Goal: Task Accomplishment & Management: Complete application form

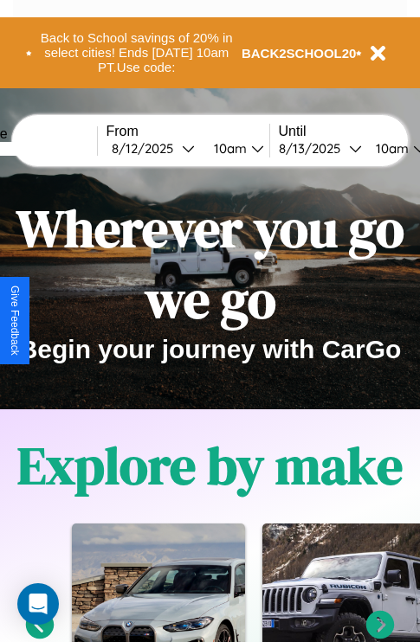
scroll to position [267, 0]
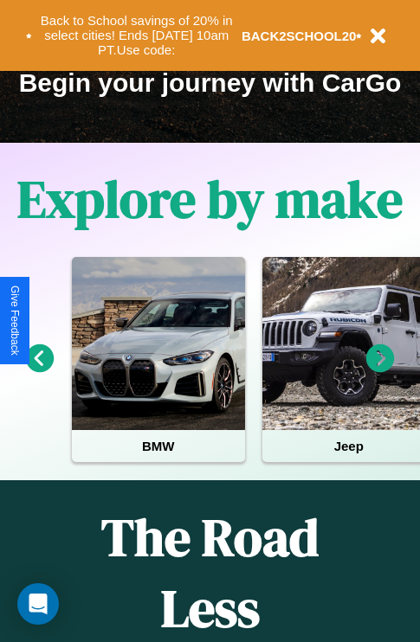
click at [380, 371] on icon at bounding box center [380, 359] width 29 height 29
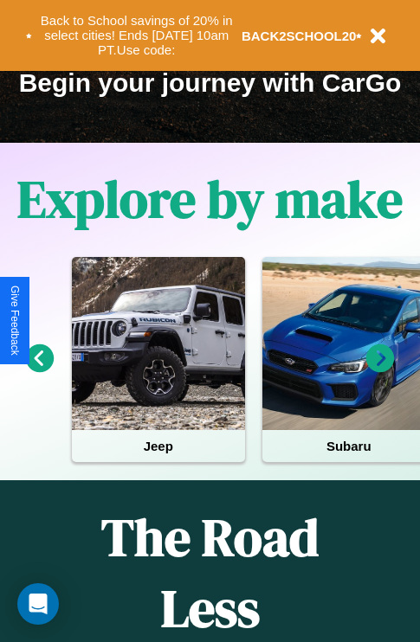
click at [380, 371] on icon at bounding box center [380, 359] width 29 height 29
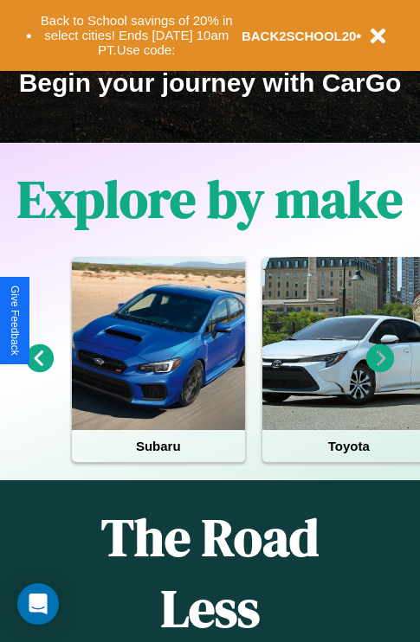
click at [380, 371] on icon at bounding box center [380, 359] width 29 height 29
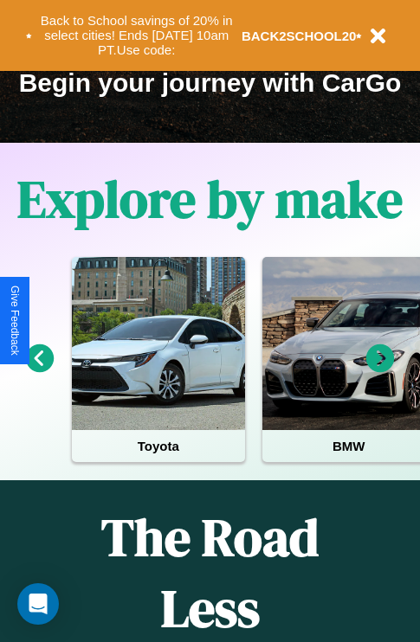
click at [380, 371] on icon at bounding box center [380, 359] width 29 height 29
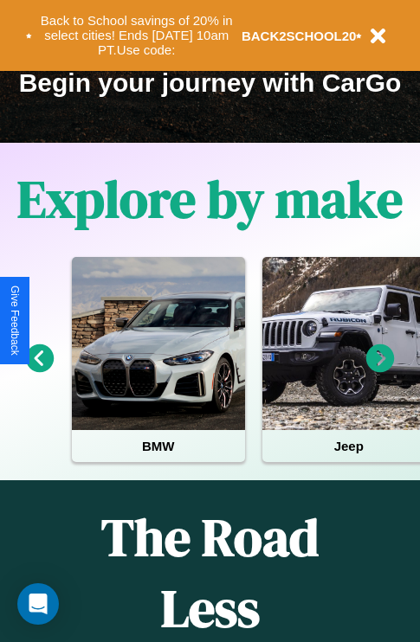
click at [380, 371] on icon at bounding box center [380, 359] width 29 height 29
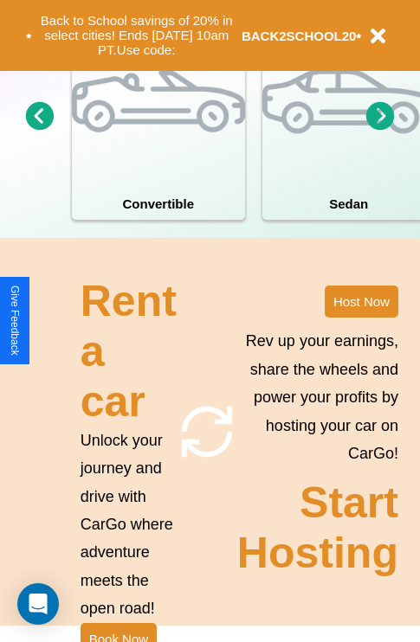
scroll to position [1349, 0]
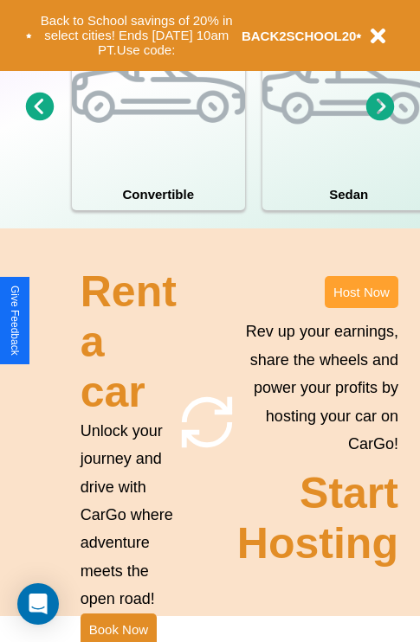
click at [361, 308] on button "Host Now" at bounding box center [362, 292] width 74 height 32
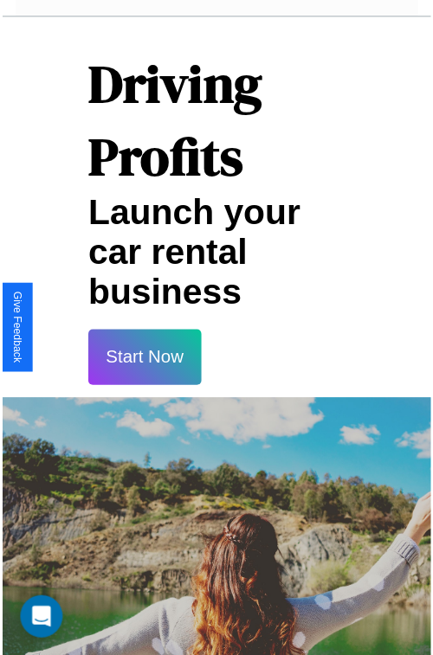
scroll to position [30, 0]
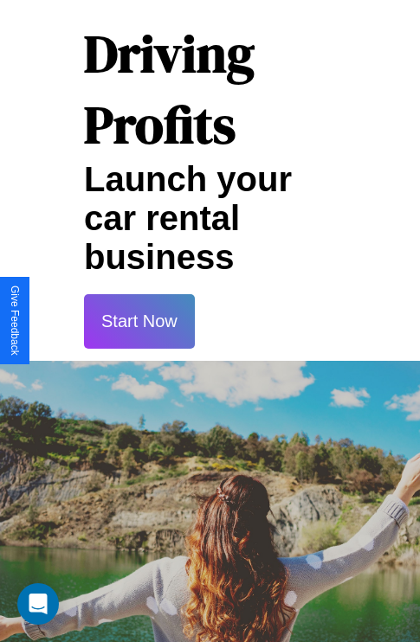
click at [139, 321] on button "Start Now" at bounding box center [139, 321] width 111 height 55
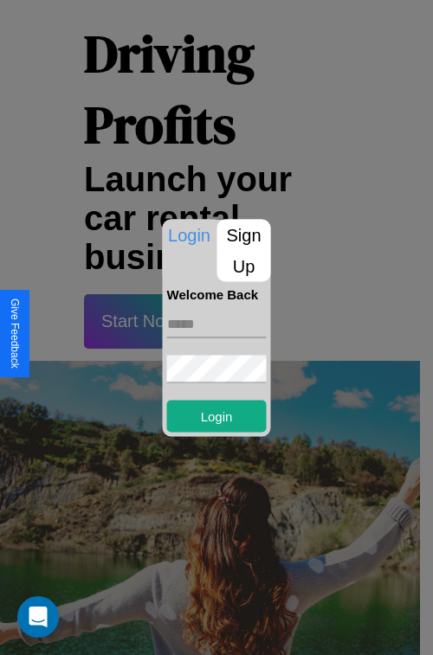
click at [216, 324] on input "text" at bounding box center [217, 324] width 100 height 28
type input "**********"
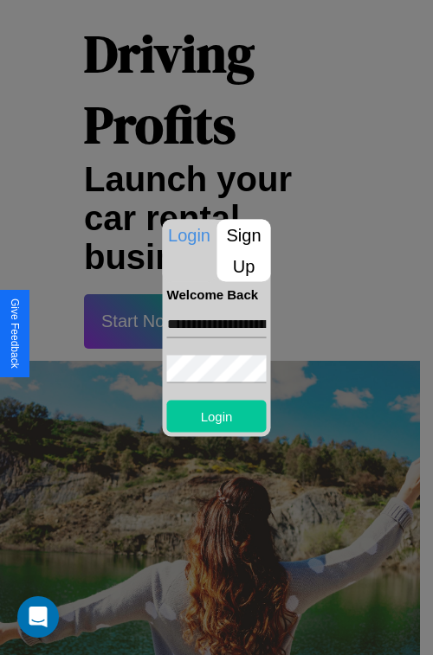
click at [216, 416] on button "Login" at bounding box center [217, 416] width 100 height 32
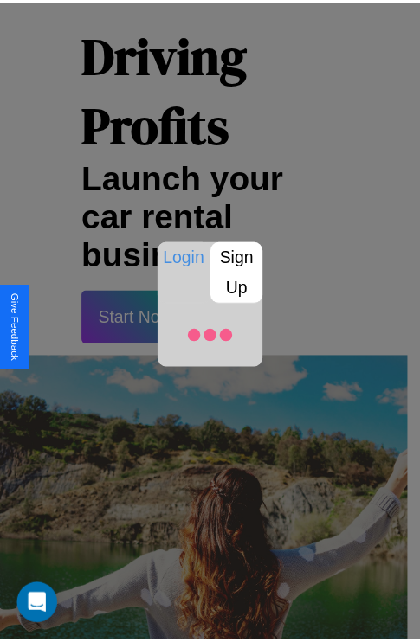
scroll to position [32, 0]
